Goal: Transaction & Acquisition: Purchase product/service

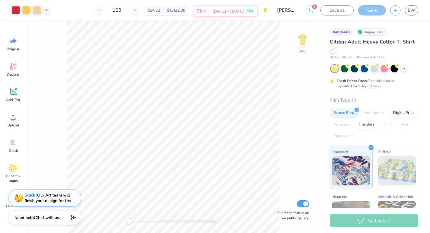
click at [209, 11] on div "Est. Delivery" at bounding box center [201, 11] width 15 height 11
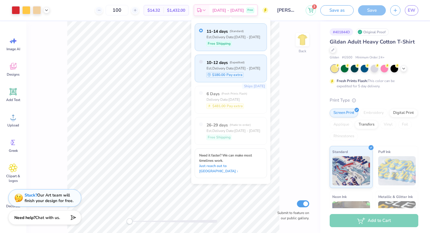
click at [238, 69] on div "Est. Delivery Date: [DATE] - [DATE]" at bounding box center [234, 68] width 54 height 5
radio input "false"
radio input "true"
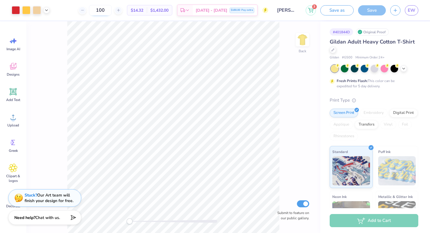
click at [112, 12] on input "100" at bounding box center [100, 10] width 23 height 11
click at [110, 10] on input "100" at bounding box center [100, 10] width 23 height 11
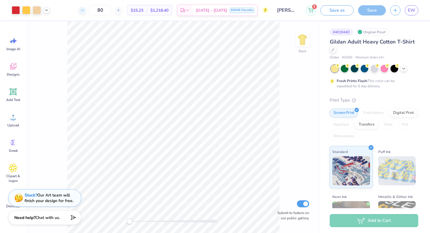
click at [85, 11] on icon at bounding box center [82, 10] width 4 height 4
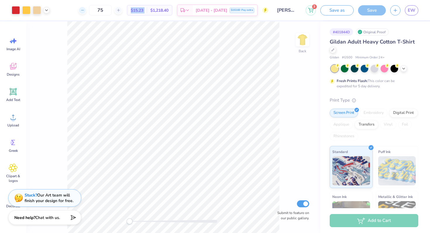
click at [85, 11] on icon at bounding box center [82, 10] width 4 height 4
click at [112, 10] on input "72" at bounding box center [100, 10] width 23 height 11
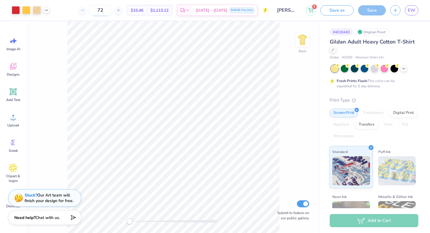
click at [112, 10] on input "72" at bounding box center [100, 10] width 23 height 11
click at [185, 11] on polygon at bounding box center [184, 10] width 1 height 1
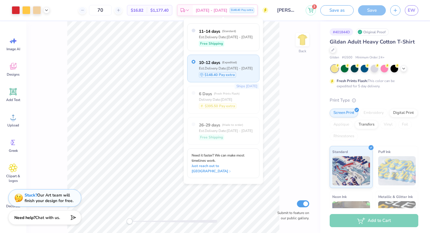
click at [295, 85] on div "Back Submit to feature on our public gallery." at bounding box center [173, 127] width 294 height 212
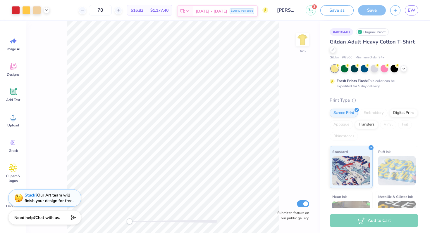
click at [185, 13] on icon at bounding box center [182, 11] width 5 height 5
click at [112, 11] on input "70" at bounding box center [100, 10] width 23 height 11
click at [227, 13] on div "Oct 8 - 10 $116.84 Pay extra" at bounding box center [225, 11] width 64 height 11
click at [115, 11] on input "46" at bounding box center [103, 10] width 23 height 11
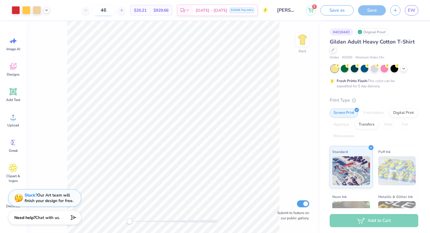
click at [115, 10] on input "46" at bounding box center [103, 10] width 23 height 11
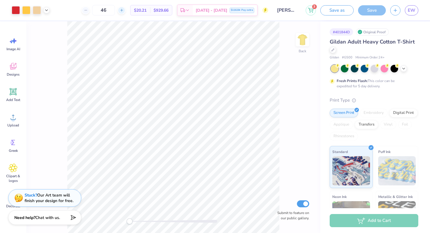
click at [125, 11] on div at bounding box center [122, 10] width 8 height 8
click at [113, 10] on input "48" at bounding box center [103, 10] width 23 height 11
click at [125, 13] on div at bounding box center [122, 10] width 8 height 8
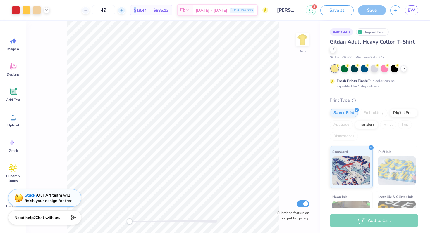
click at [125, 13] on div at bounding box center [122, 10] width 8 height 8
click at [125, 13] on div "51" at bounding box center [104, 10] width 44 height 11
click at [125, 13] on div at bounding box center [122, 10] width 8 height 8
click at [126, 18] on div "52 $18.13 Per Item $942.76 Total Est. Delivery Oct 8 - 10 $118.56 Pay extra" at bounding box center [161, 10] width 214 height 20
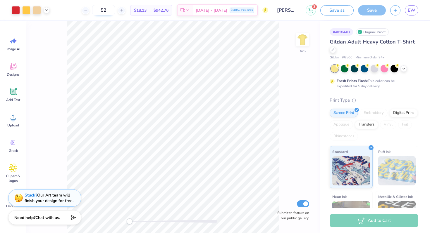
drag, startPoint x: 119, startPoint y: 11, endPoint x: 115, endPoint y: 8, distance: 4.5
click at [115, 8] on input "52" at bounding box center [103, 10] width 23 height 11
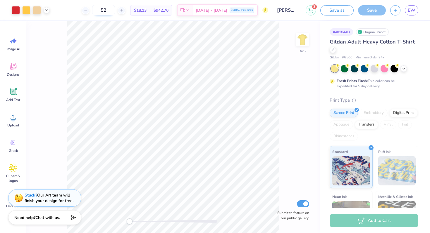
click at [115, 12] on input "52" at bounding box center [103, 10] width 23 height 11
click at [114, 10] on input "52" at bounding box center [103, 10] width 23 height 11
type input "75"
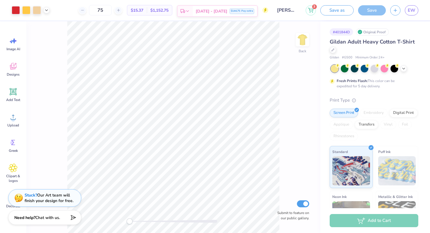
click at [190, 11] on icon at bounding box center [187, 11] width 5 height 5
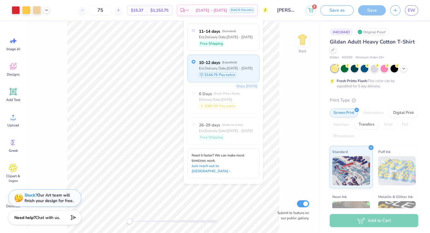
click at [85, 9] on div "75 $15.37 Per Item $1,152.75 Total Est. Delivery Oct 8 - 10 $144.75 Pay extra" at bounding box center [161, 10] width 214 height 20
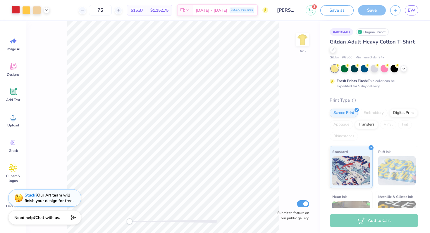
click at [16, 9] on div at bounding box center [16, 10] width 8 height 8
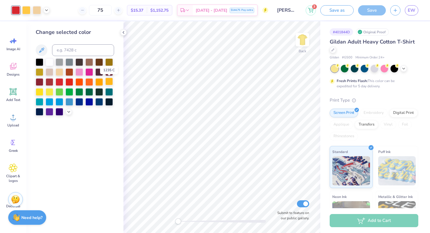
click at [112, 83] on div at bounding box center [109, 82] width 8 height 8
click at [27, 11] on div at bounding box center [26, 10] width 8 height 8
click at [109, 81] on div at bounding box center [109, 82] width 8 height 8
click at [29, 12] on div at bounding box center [26, 10] width 8 height 8
click at [106, 83] on div at bounding box center [109, 82] width 8 height 8
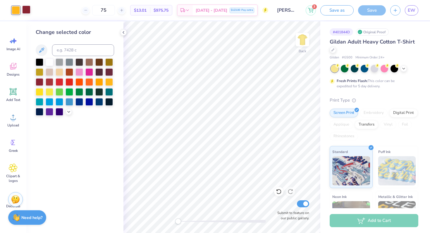
click at [27, 8] on div at bounding box center [26, 10] width 8 height 8
click at [123, 33] on icon at bounding box center [123, 32] width 5 height 5
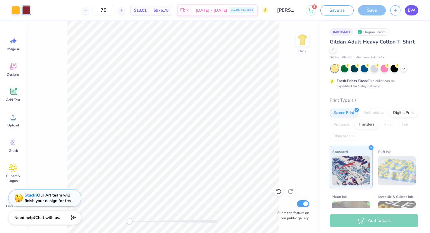
click at [416, 10] on link "EW" at bounding box center [411, 10] width 13 height 10
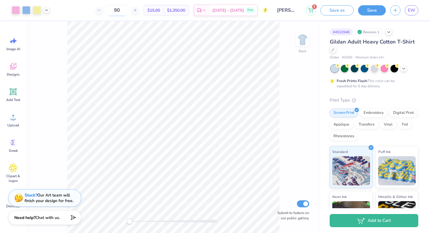
click at [126, 9] on input "90" at bounding box center [117, 10] width 23 height 11
click at [128, 10] on input "90" at bounding box center [117, 10] width 23 height 11
type input "9"
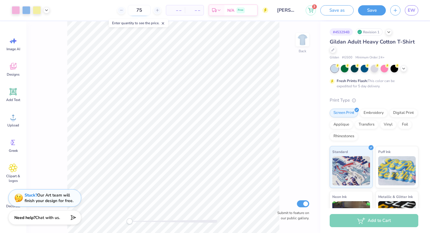
type input "75"
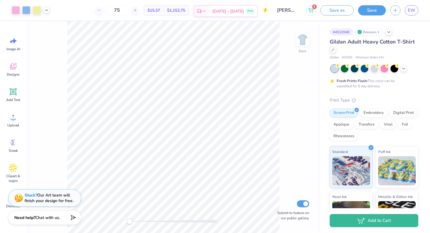
click at [208, 7] on div "Est. Delivery" at bounding box center [201, 11] width 15 height 11
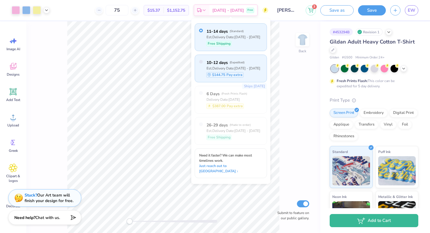
click at [218, 65] on span "10–12 days" at bounding box center [217, 63] width 21 height 6
radio input "false"
radio input "true"
